Goal: Task Accomplishment & Management: Use online tool/utility

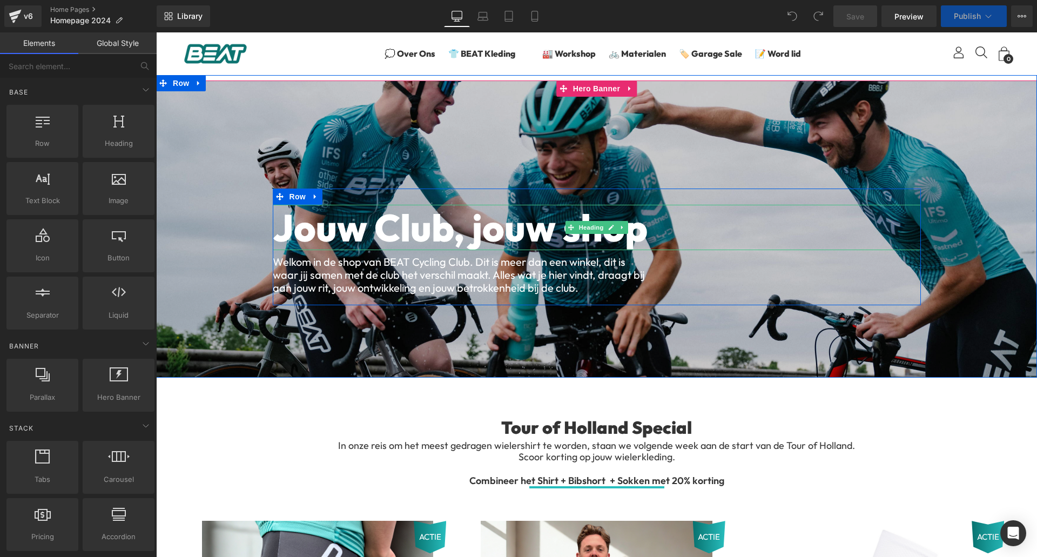
click at [638, 230] on span "Jouw Club, jouw shop" at bounding box center [460, 228] width 375 height 48
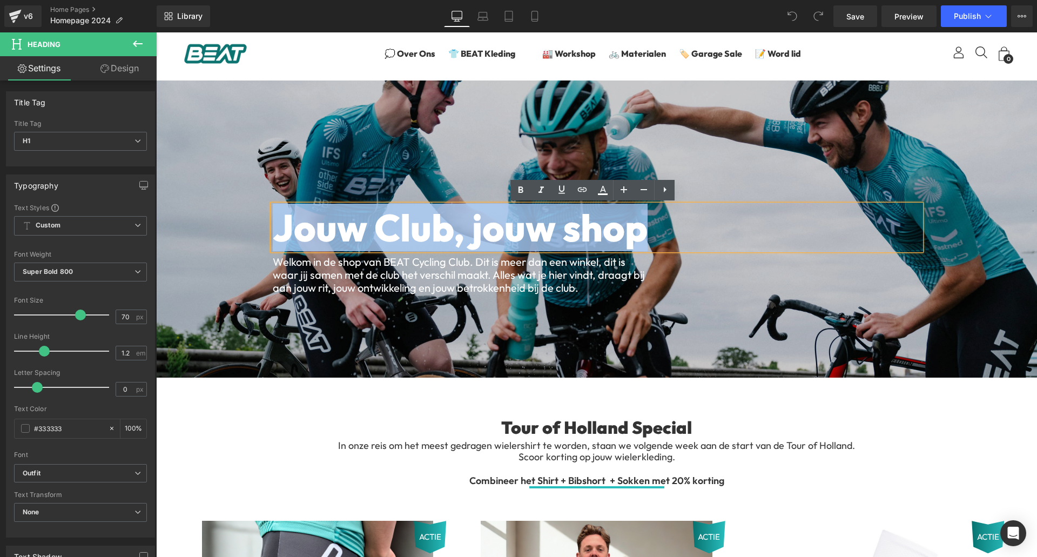
drag, startPoint x: 638, startPoint y: 230, endPoint x: 258, endPoint y: 251, distance: 380.4
click at [258, 251] on span "Jouw Club, jouw shop Heading Welkom in de shop van BEAT Cycling Club. Dit is me…" at bounding box center [596, 247] width 881 height 117
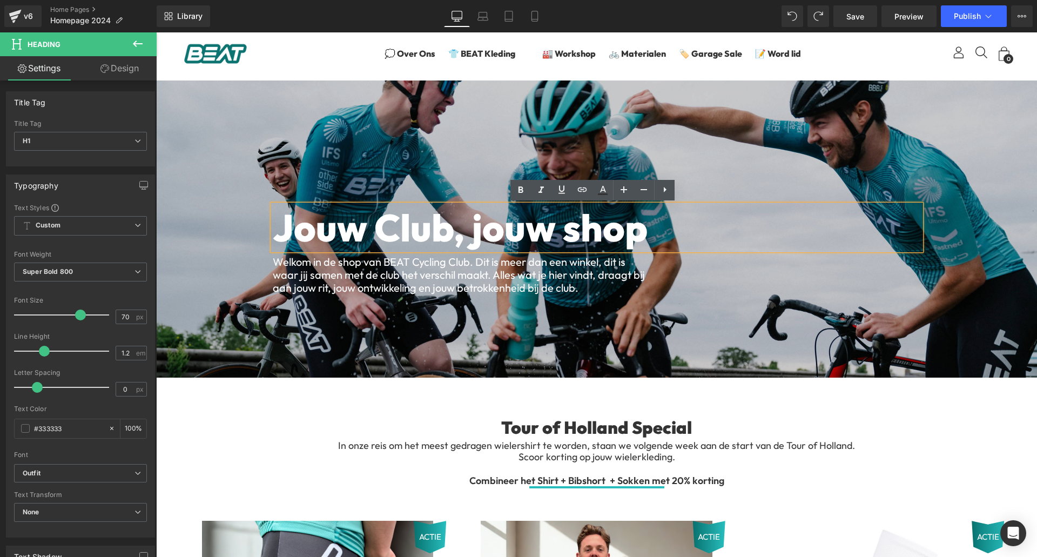
click at [642, 224] on span "Jouw Club, jouw shop" at bounding box center [460, 228] width 375 height 48
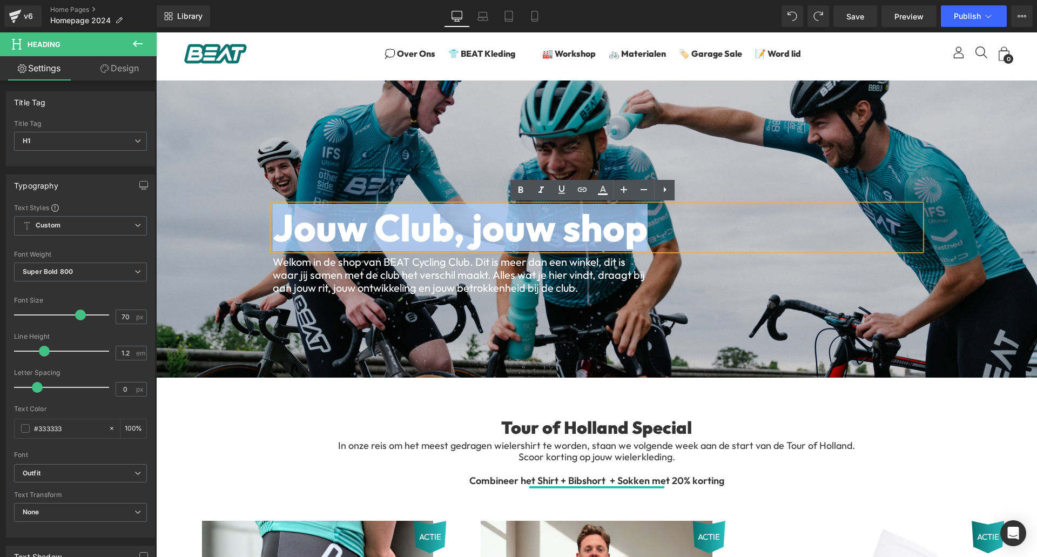
drag, startPoint x: 646, startPoint y: 223, endPoint x: 259, endPoint y: 250, distance: 387.2
click at [259, 250] on span "Jouw Club, jouw shop Heading Welkom in de shop van BEAT Cycling Club. Dit is me…" at bounding box center [596, 247] width 881 height 117
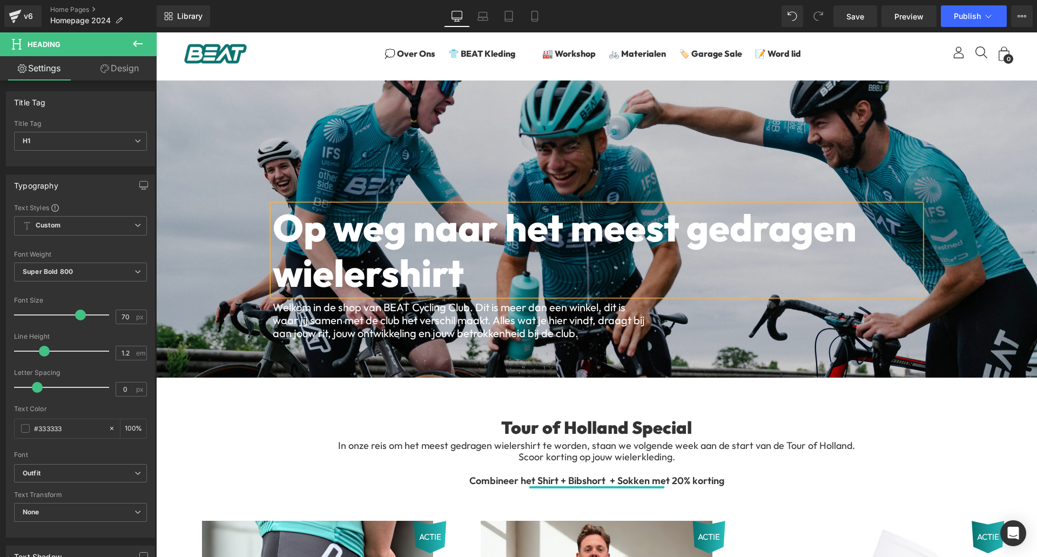
click at [346, 177] on div at bounding box center [596, 229] width 881 height 297
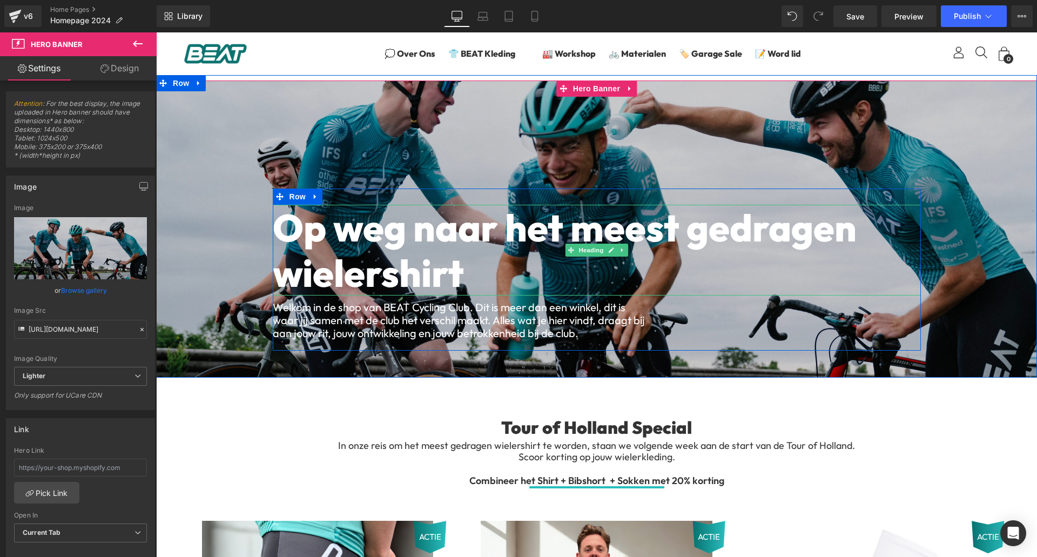
click at [283, 228] on span "Op weg naar het meest gedragen wielershirt" at bounding box center [565, 250] width 584 height 93
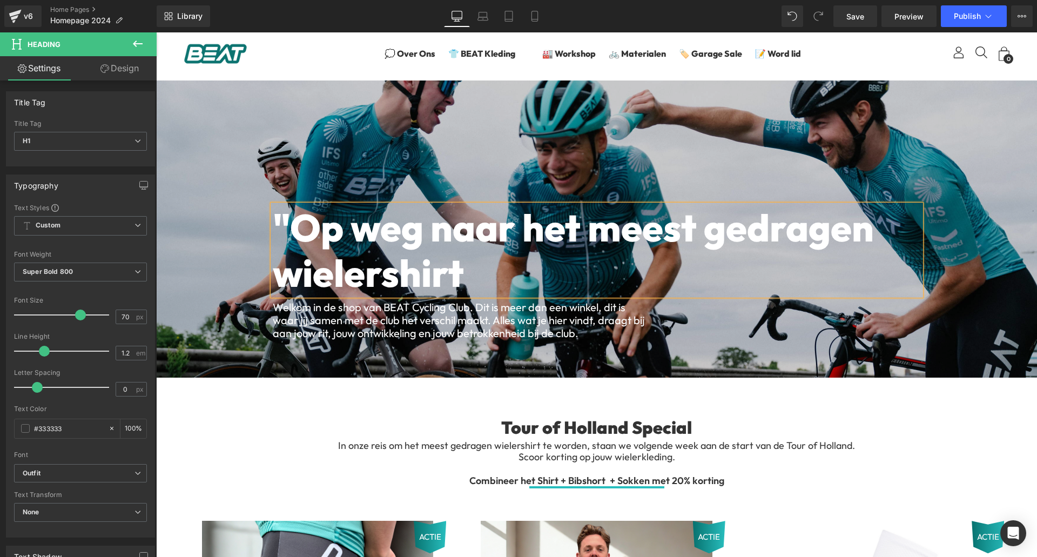
click at [468, 277] on h1 ""Op weg naar het meest gedragen wielershirt" at bounding box center [597, 250] width 648 height 91
click at [961, 19] on span "Publish" at bounding box center [967, 16] width 27 height 9
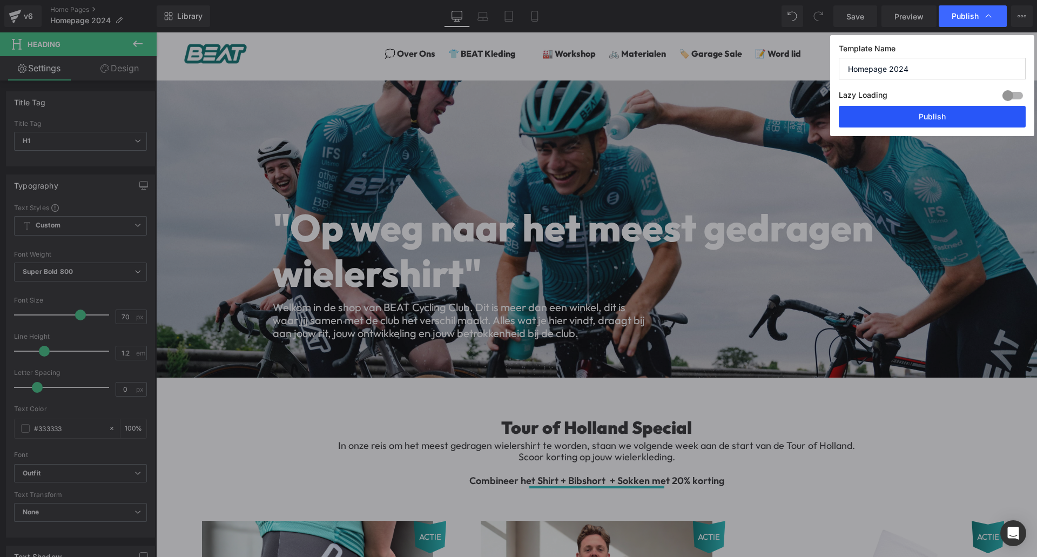
click at [923, 120] on button "Publish" at bounding box center [932, 117] width 187 height 22
